Goal: Task Accomplishment & Management: Manage account settings

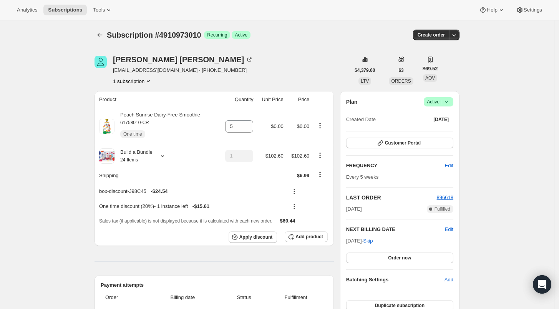
click at [101, 36] on icon "Subscriptions" at bounding box center [100, 35] width 8 height 8
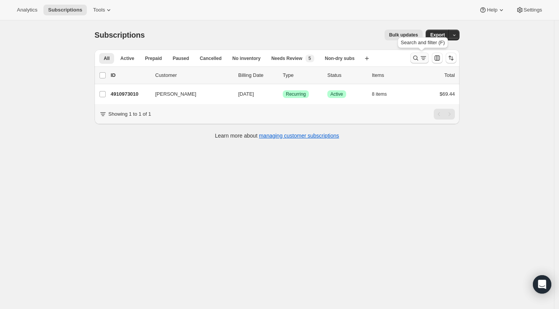
click at [416, 58] on icon "Search and filter results" at bounding box center [416, 58] width 8 height 8
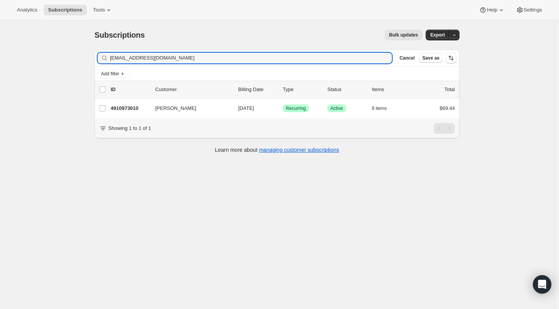
drag, startPoint x: 148, startPoint y: 59, endPoint x: 103, endPoint y: 59, distance: 44.9
click at [104, 59] on div "[EMAIL_ADDRESS][DOMAIN_NAME] Clear" at bounding box center [245, 58] width 294 height 11
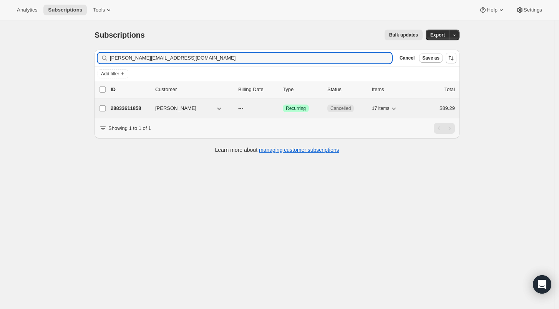
type input "[PERSON_NAME][EMAIL_ADDRESS][DOMAIN_NAME]"
click at [126, 105] on p "28833611858" at bounding box center [130, 108] width 38 height 8
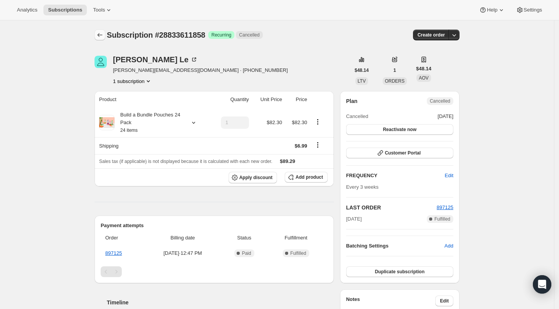
click at [99, 34] on icon "Subscriptions" at bounding box center [100, 35] width 8 height 8
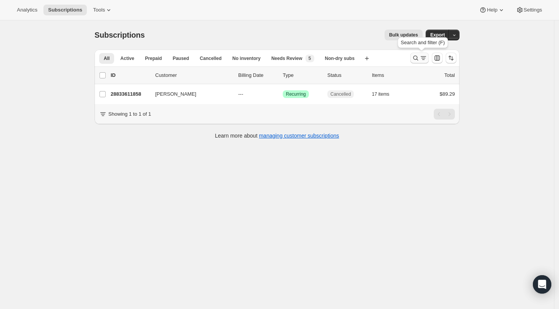
click at [415, 57] on icon "Search and filter results" at bounding box center [416, 58] width 8 height 8
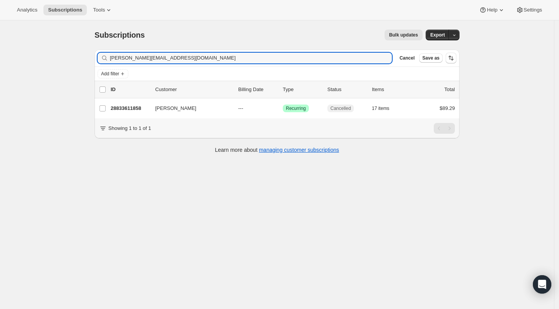
drag, startPoint x: 123, startPoint y: 58, endPoint x: 88, endPoint y: 55, distance: 35.1
click at [89, 55] on div "Subscriptions. This page is ready Subscriptions Bulk updates More actions Bulk …" at bounding box center [276, 90] width 383 height 141
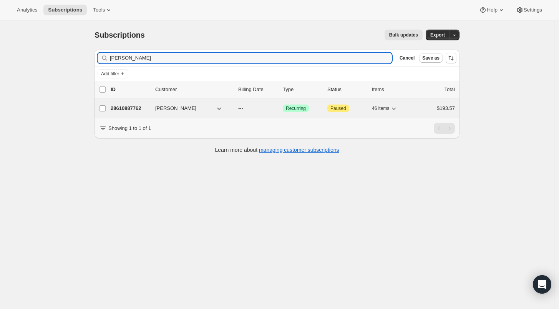
type input "[PERSON_NAME]"
click at [119, 106] on p "28610887762" at bounding box center [130, 108] width 38 height 8
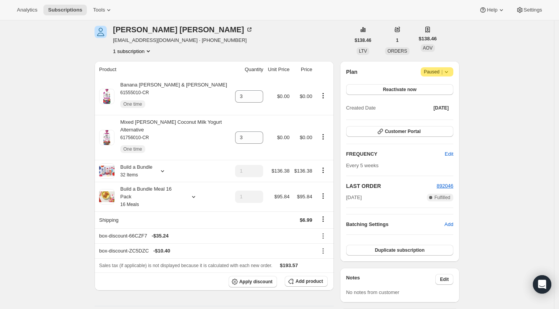
scroll to position [43, 0]
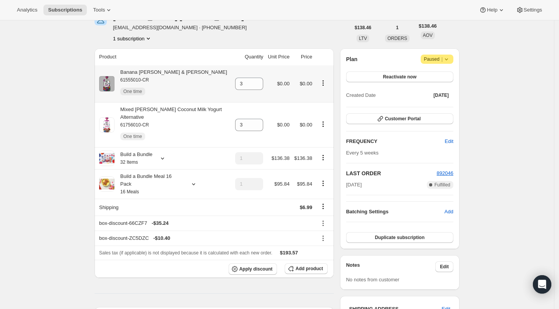
click at [324, 84] on icon "Product actions" at bounding box center [323, 83] width 8 height 8
click at [314, 121] on span "Remove" at bounding box center [309, 124] width 18 height 6
type input "0"
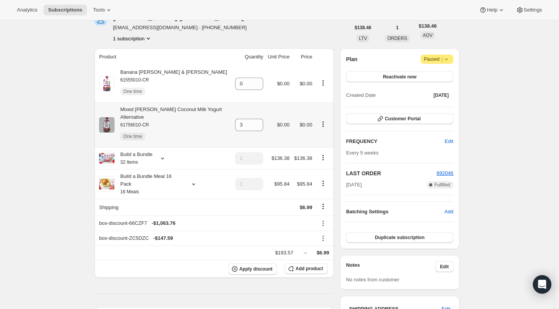
click at [322, 120] on icon "Product actions" at bounding box center [323, 124] width 8 height 8
click at [315, 160] on span "Remove" at bounding box center [309, 161] width 18 height 6
type input "0"
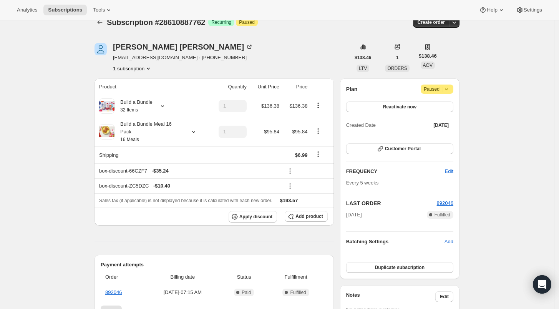
scroll to position [0, 0]
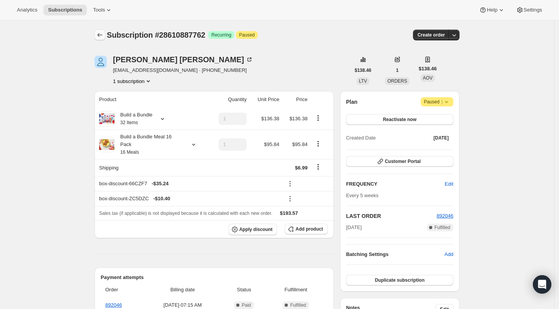
click at [98, 36] on button "Subscriptions" at bounding box center [99, 35] width 11 height 11
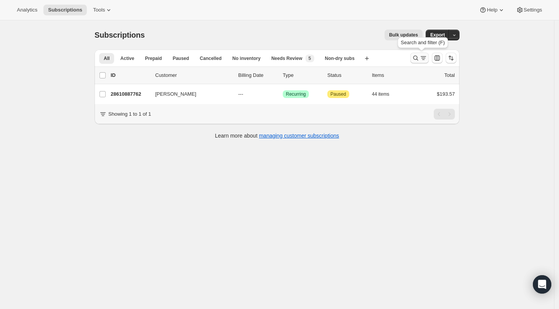
click at [417, 58] on icon "Search and filter results" at bounding box center [416, 58] width 8 height 8
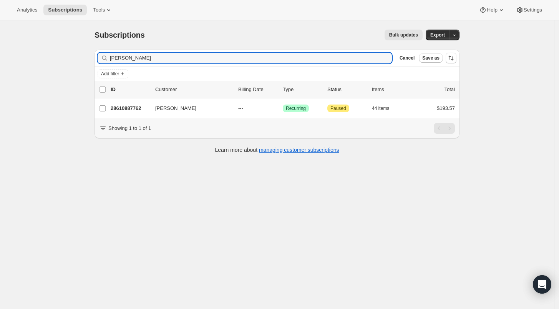
drag, startPoint x: 148, startPoint y: 59, endPoint x: 94, endPoint y: 58, distance: 53.8
click at [94, 58] on div "Filter subscribers [PERSON_NAME] Clear Cancel Save as Add filter 0 selected Upd…" at bounding box center [273, 102] width 371 height 118
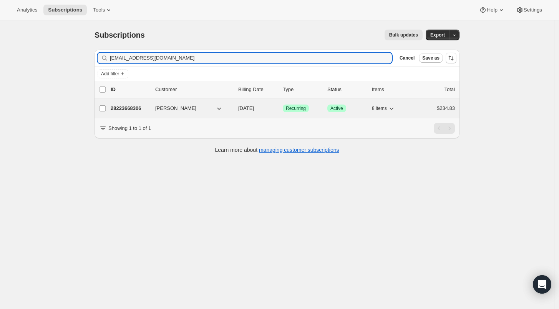
type input "[EMAIL_ADDRESS][DOMAIN_NAME]"
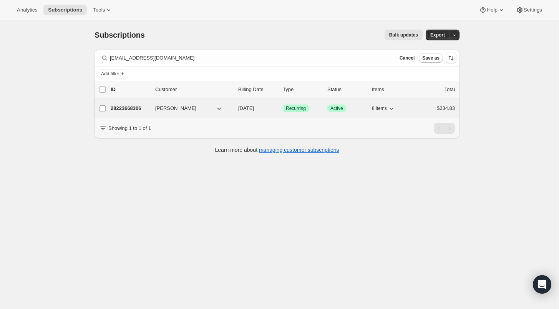
click at [126, 105] on p "28223668306" at bounding box center [130, 108] width 38 height 8
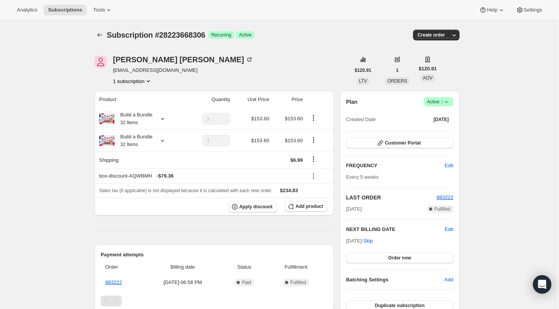
click at [450, 103] on icon at bounding box center [446, 102] width 8 height 8
click at [440, 127] on span "Cancel subscription" at bounding box center [440, 130] width 43 height 6
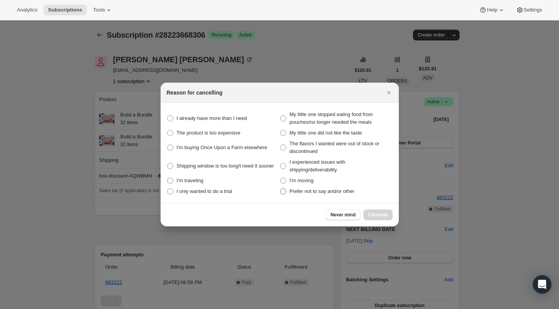
click at [283, 193] on span ":r25g:" at bounding box center [283, 191] width 6 height 6
click at [280, 188] on other "Prefer not to say and/or other" at bounding box center [280, 188] width 0 height 0
radio other "true"
click at [369, 213] on span "Continue" at bounding box center [378, 215] width 20 height 6
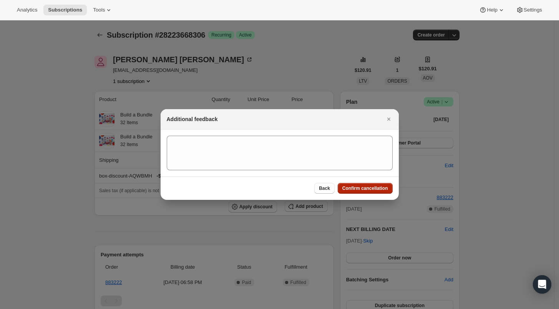
click at [365, 188] on span "Confirm cancellation" at bounding box center [365, 188] width 46 height 6
